Goal: Information Seeking & Learning: Learn about a topic

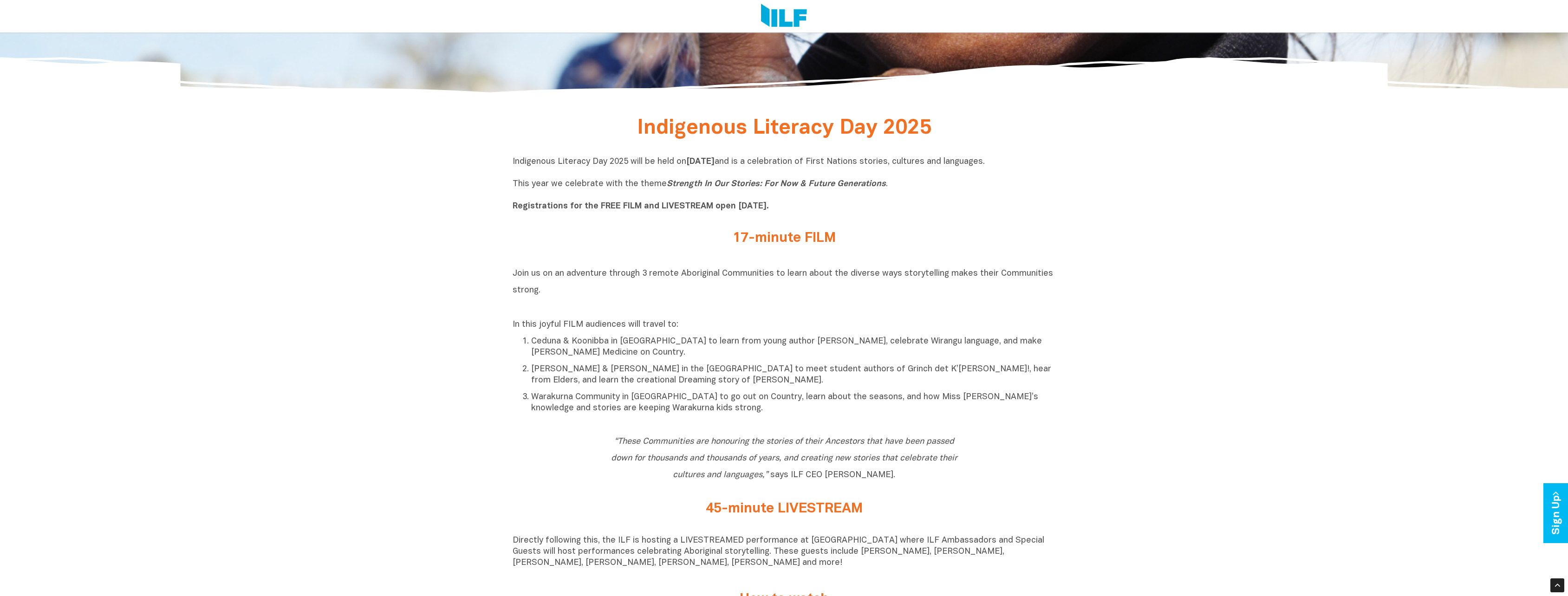
scroll to position [604, 0]
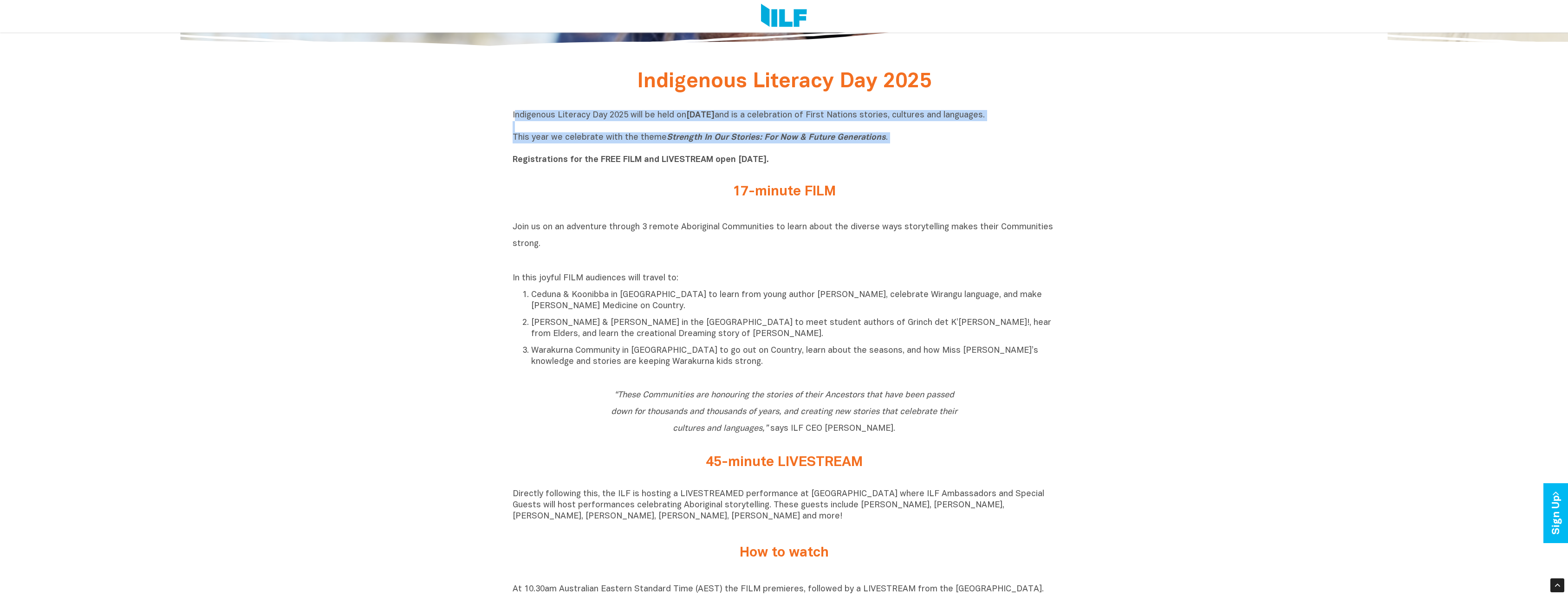
drag, startPoint x: 516, startPoint y: 113, endPoint x: 601, endPoint y: 151, distance: 93.1
click at [601, 151] on p "Indigenous Literacy Day 2025 will be held [DATE][DATE] and is a celebration of …" at bounding box center [784, 138] width 543 height 56
copy p "ndigenous Literacy Day 2025 will be held [DATE][DATE] and is a celebration of F…"
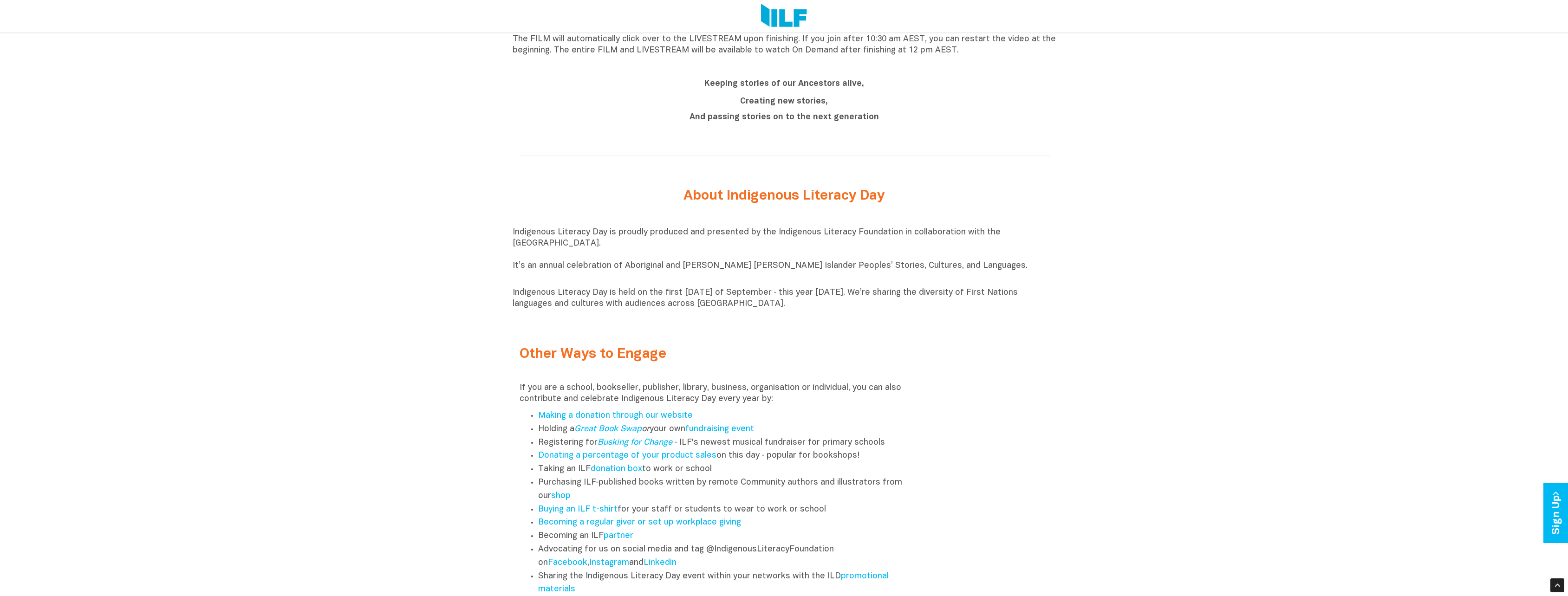
scroll to position [1207, 0]
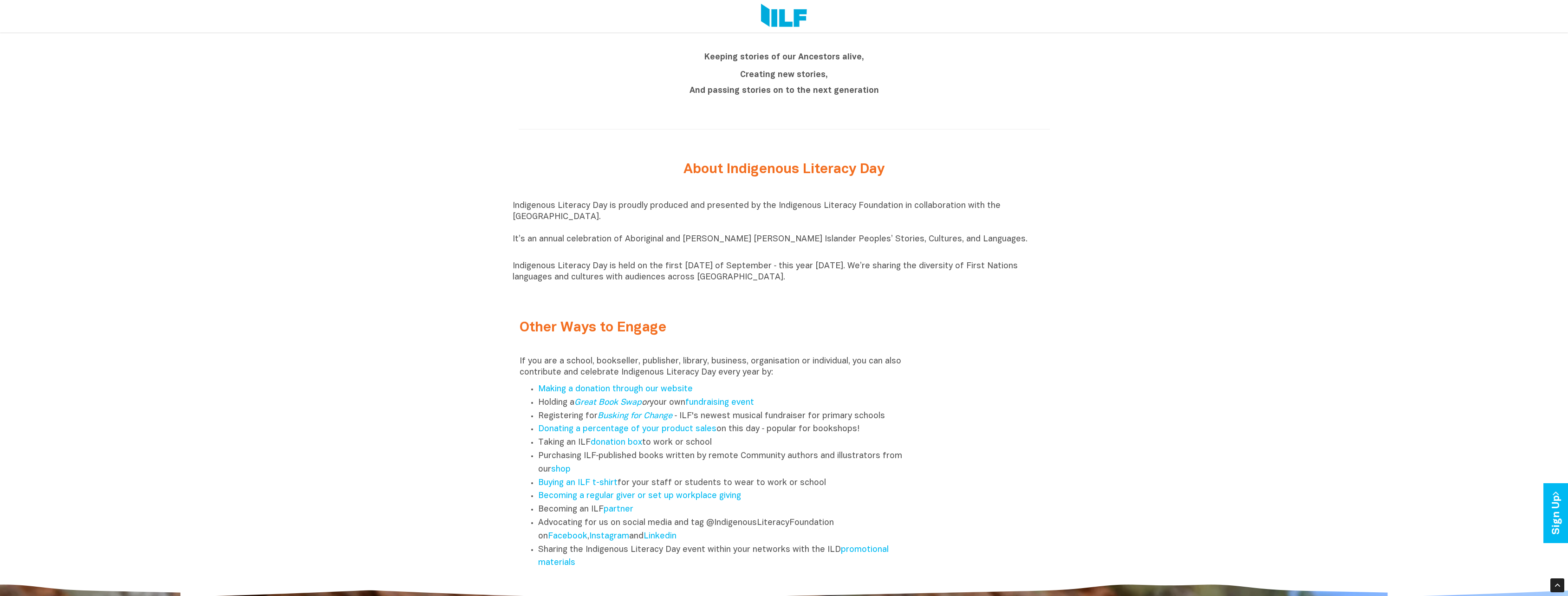
drag, startPoint x: 513, startPoint y: 209, endPoint x: 900, endPoint y: 289, distance: 395.2
click at [900, 288] on div "Indigenous Literacy Day is proudly produced and presented by the Indigenous Lit…" at bounding box center [784, 242] width 543 height 92
copy div "Indigenous Literacy Day is proudly produced and presented by the Indigenous Lit…"
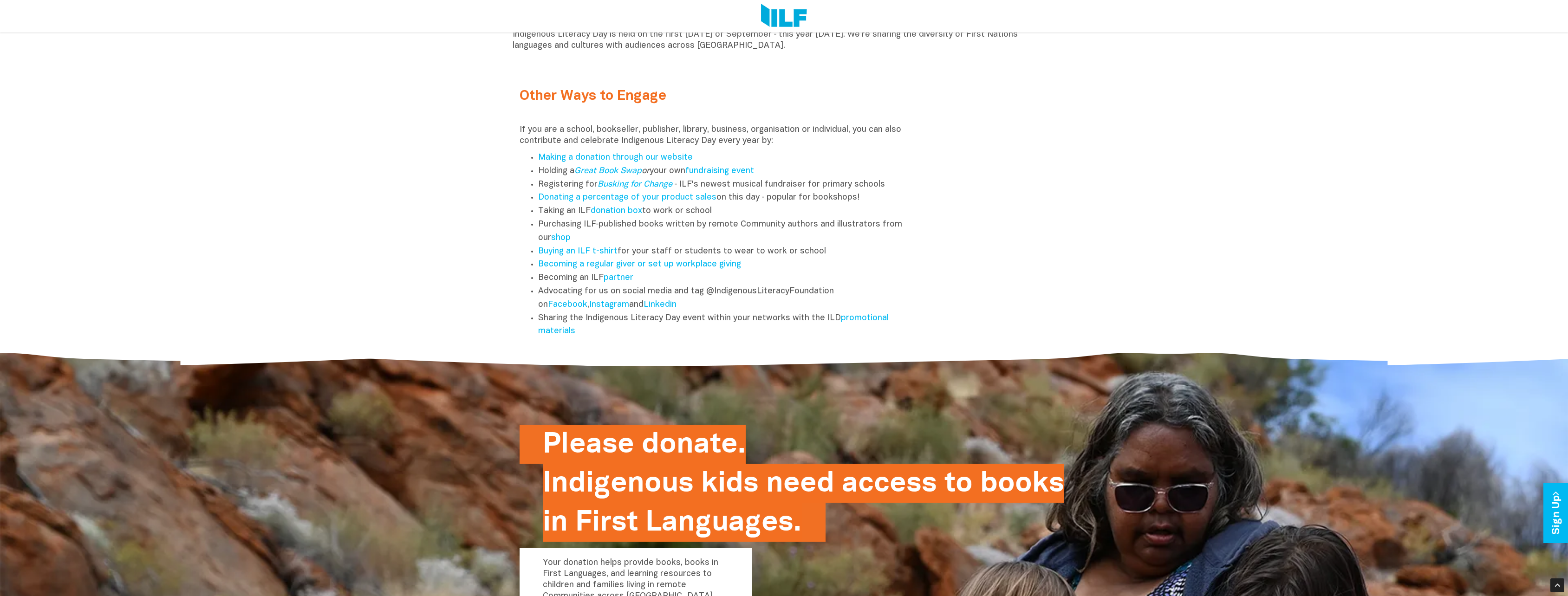
scroll to position [1440, 0]
copy div "Indigenous Literacy Day is proudly produced and presented by the Indigenous Lit…"
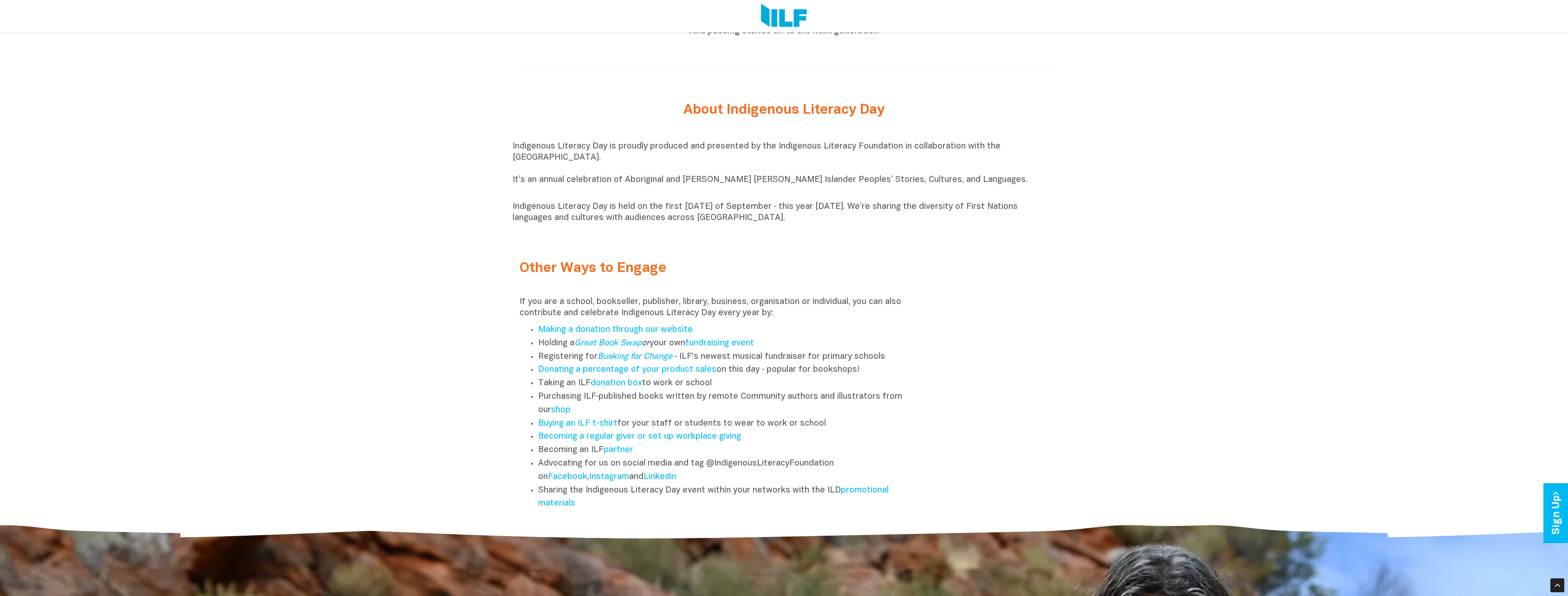
scroll to position [1254, 0]
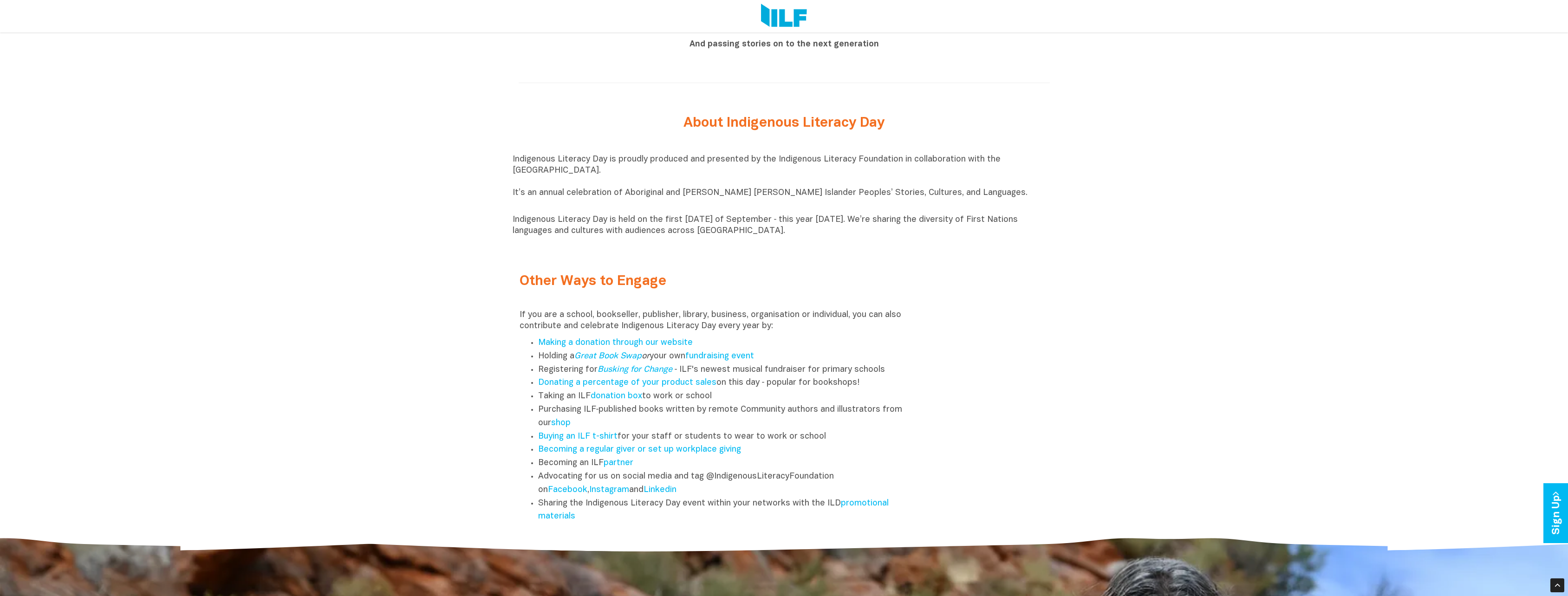
copy div "Indigenous Literacy Day is proudly produced and presented by the Indigenous Lit…"
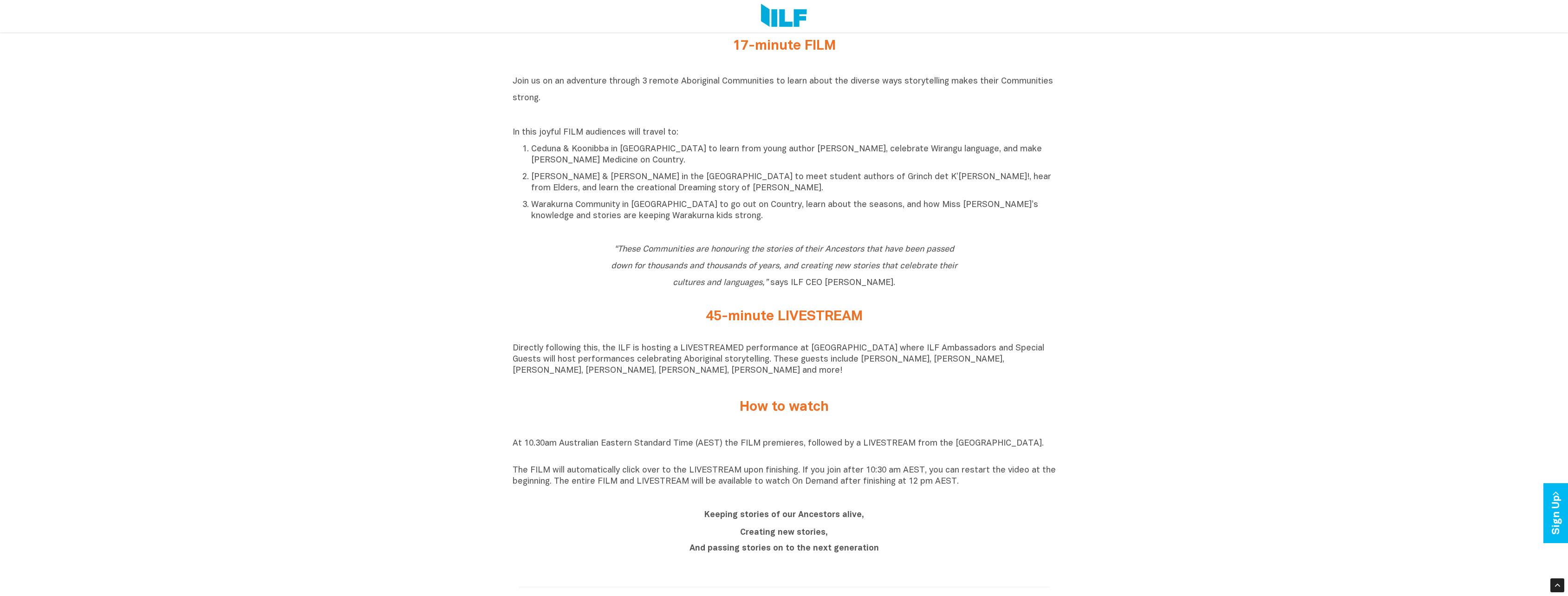
scroll to position [557, 0]
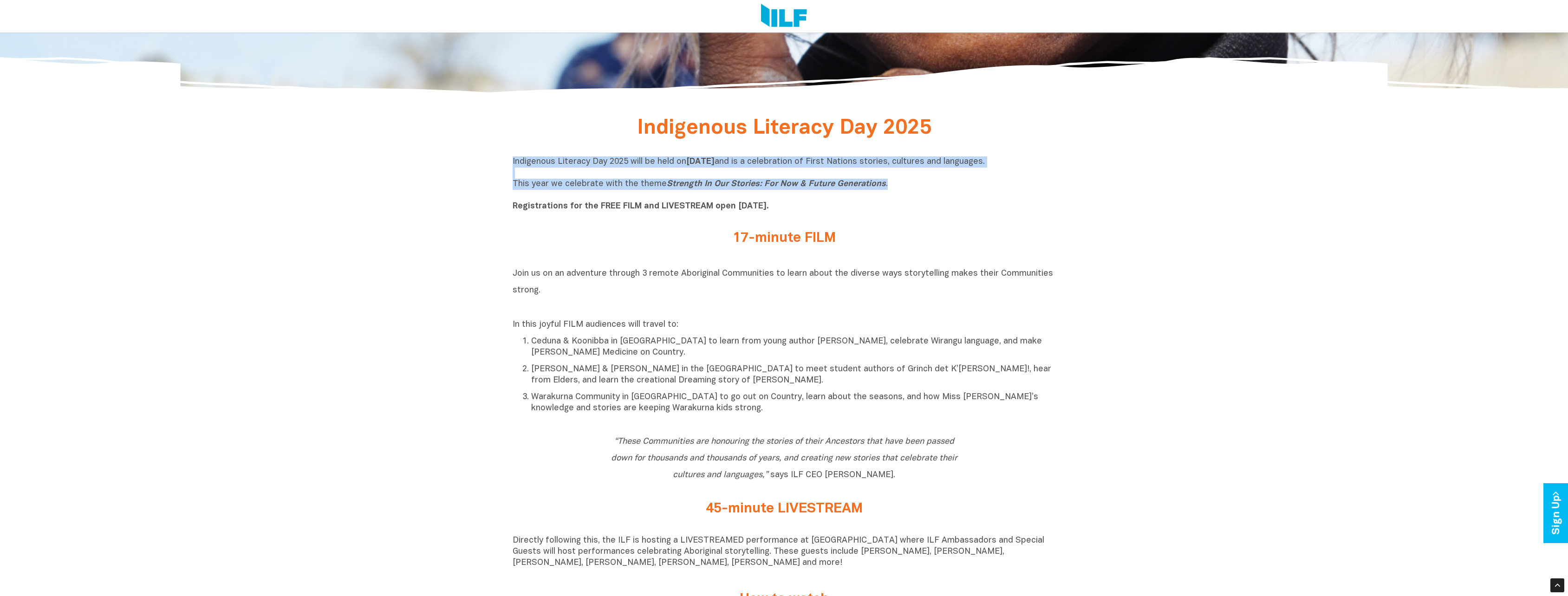
drag, startPoint x: 513, startPoint y: 161, endPoint x: 940, endPoint y: 186, distance: 427.7
click at [940, 186] on p "Indigenous Literacy Day 2025 will be held [DATE][DATE] and is a celebration of …" at bounding box center [784, 184] width 543 height 56
copy p "Indigenous Literacy Day 2025 will be held [DATE][DATE] and is a celebration of …"
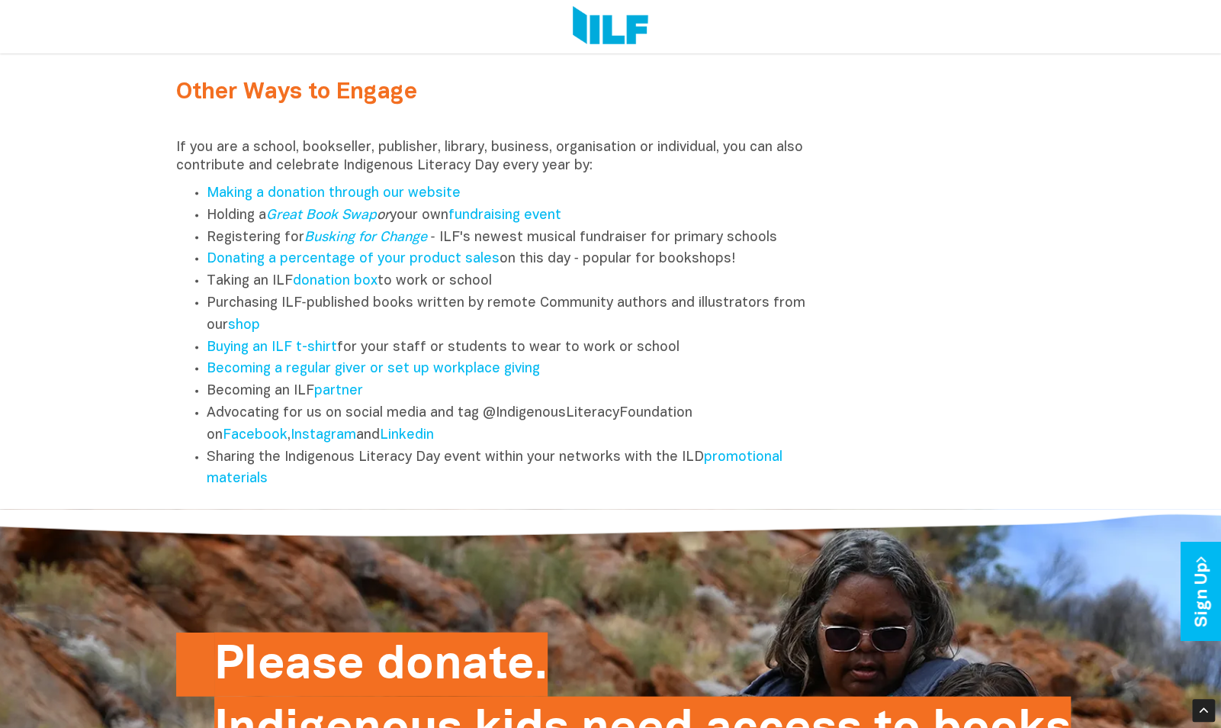
scroll to position [1904, 0]
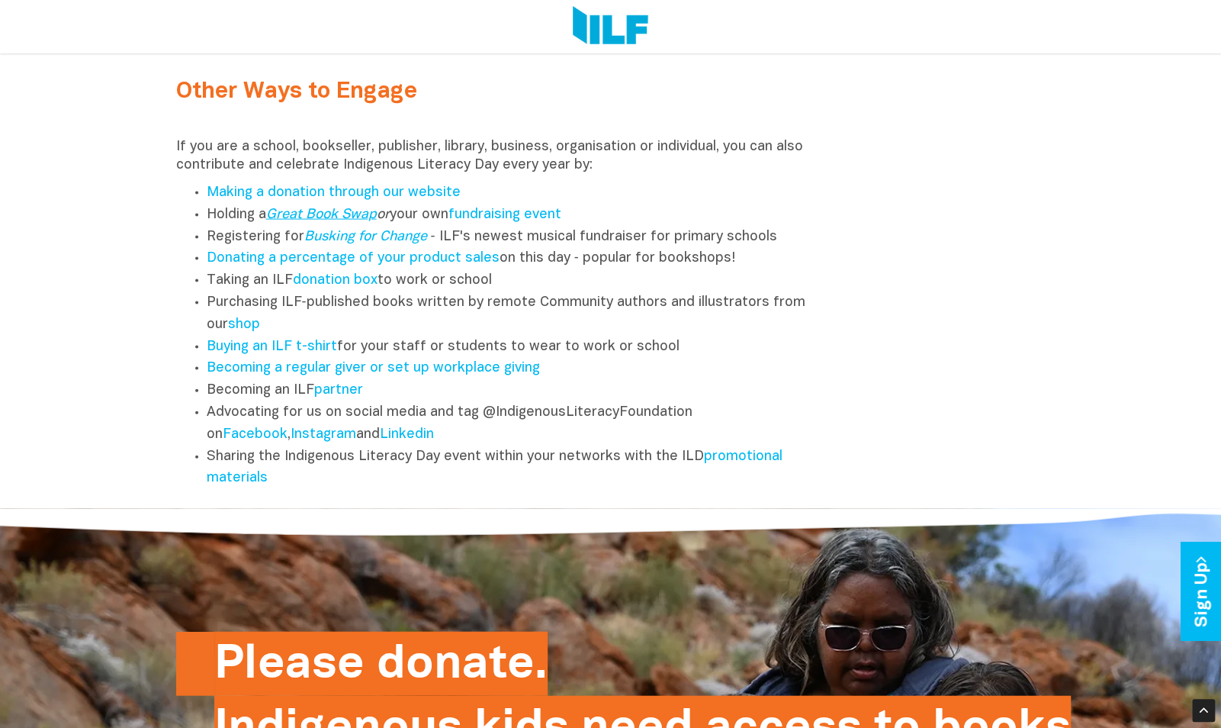
click at [315, 221] on link "Great Book Swap" at bounding box center [321, 214] width 111 height 13
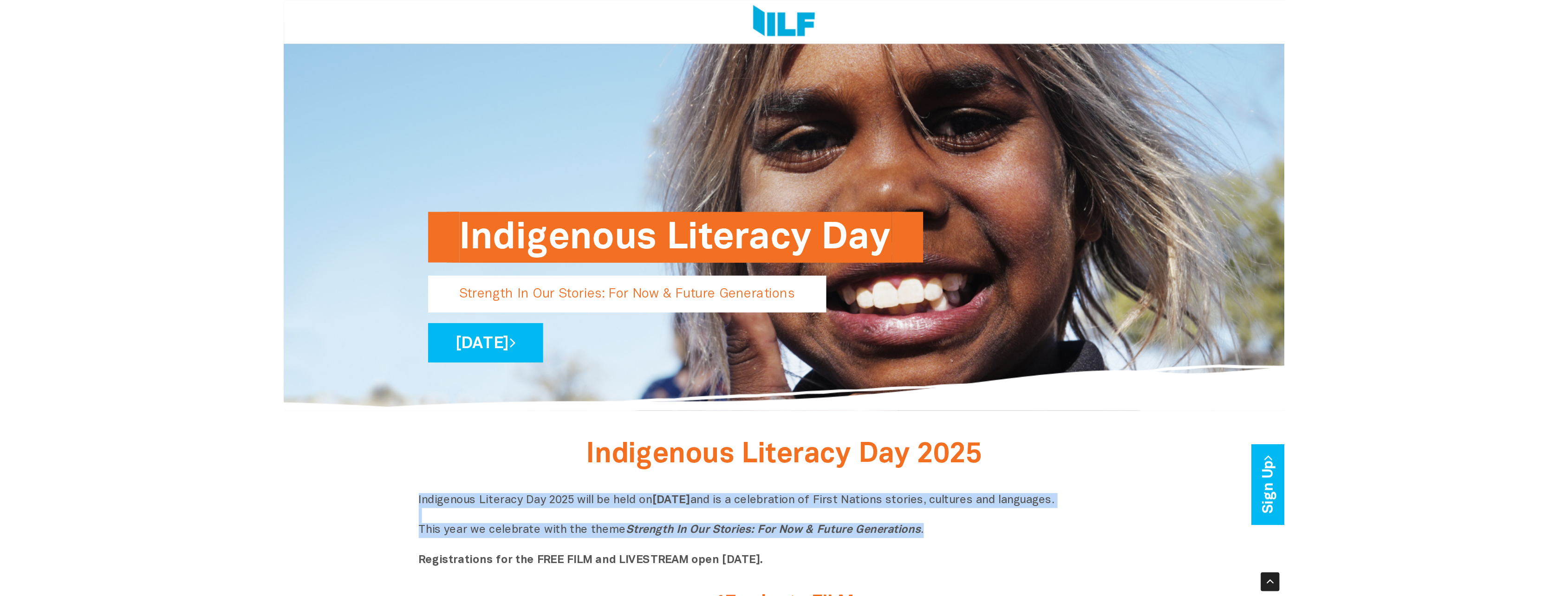
scroll to position [0, 0]
